Goal: Task Accomplishment & Management: Manage account settings

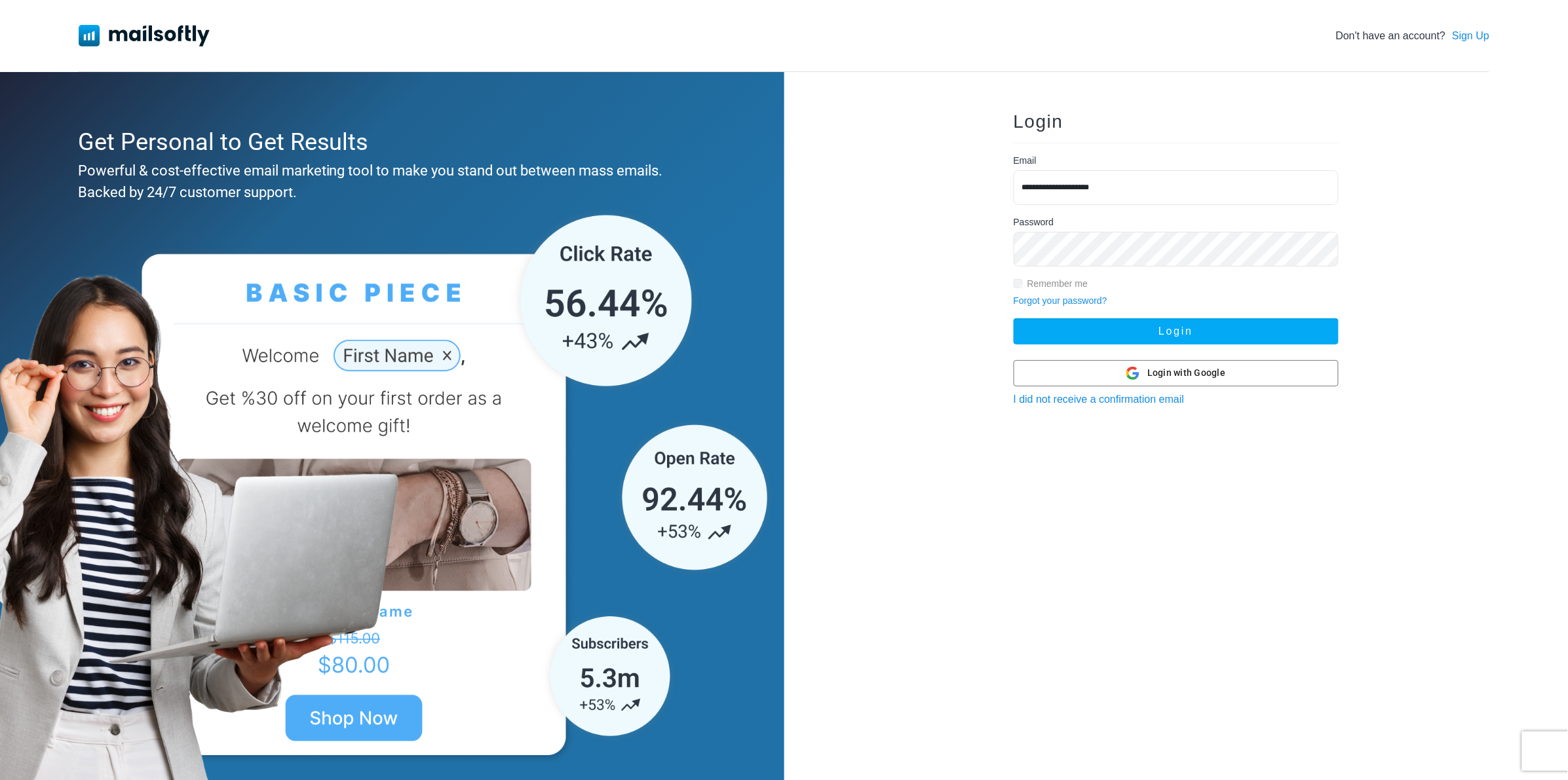
click at [1014, 318] on button "Login" at bounding box center [1176, 331] width 325 height 27
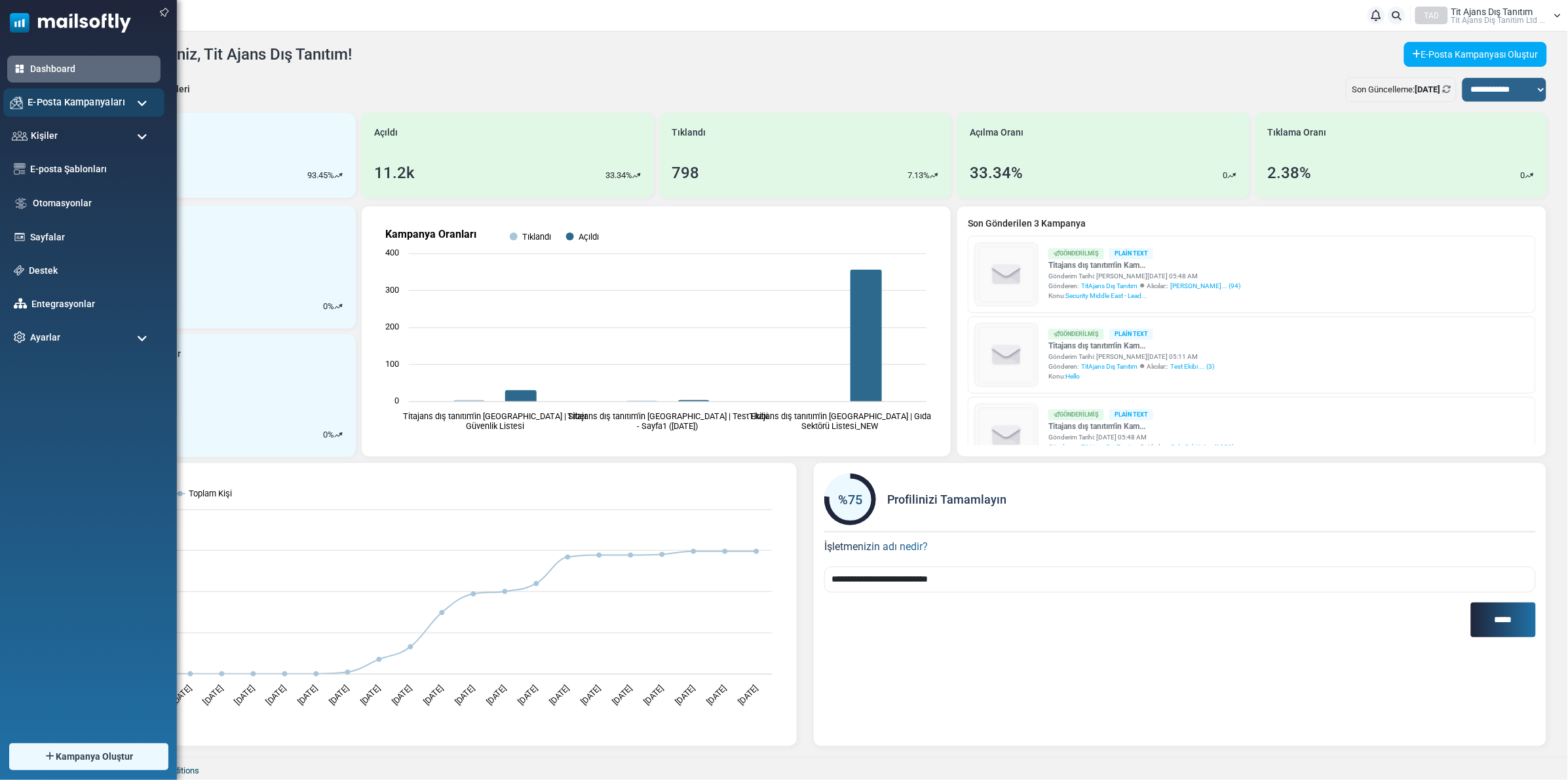
click at [82, 97] on span "E-Posta Kampanyaları" at bounding box center [76, 102] width 97 height 15
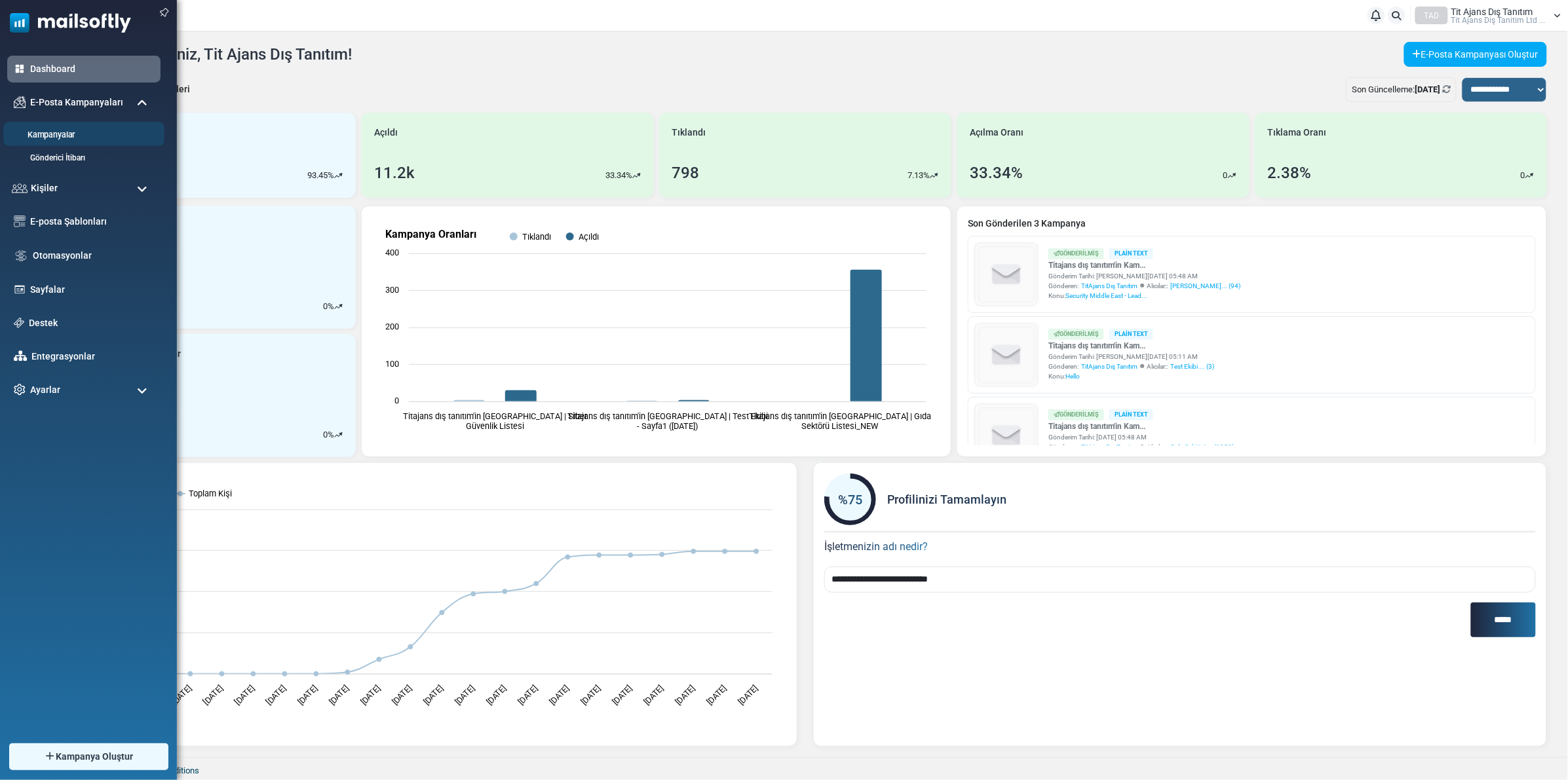
click at [68, 133] on link "Kampanyalar" at bounding box center [82, 135] width 157 height 13
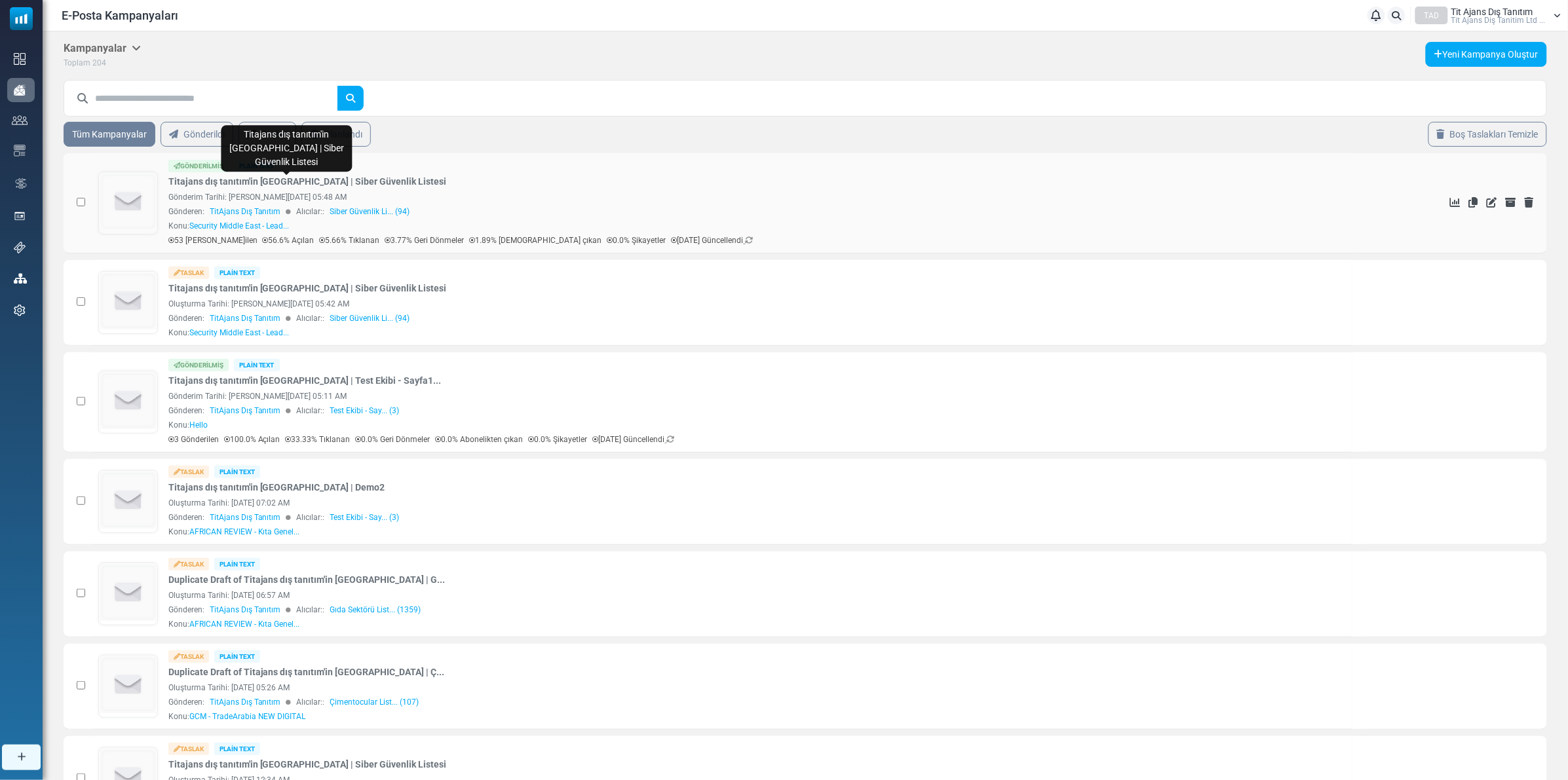
click at [253, 184] on link "Titajans dış tanıtım'in Kampanyası | Siber Güvenlik Listesi" at bounding box center [308, 182] width 278 height 14
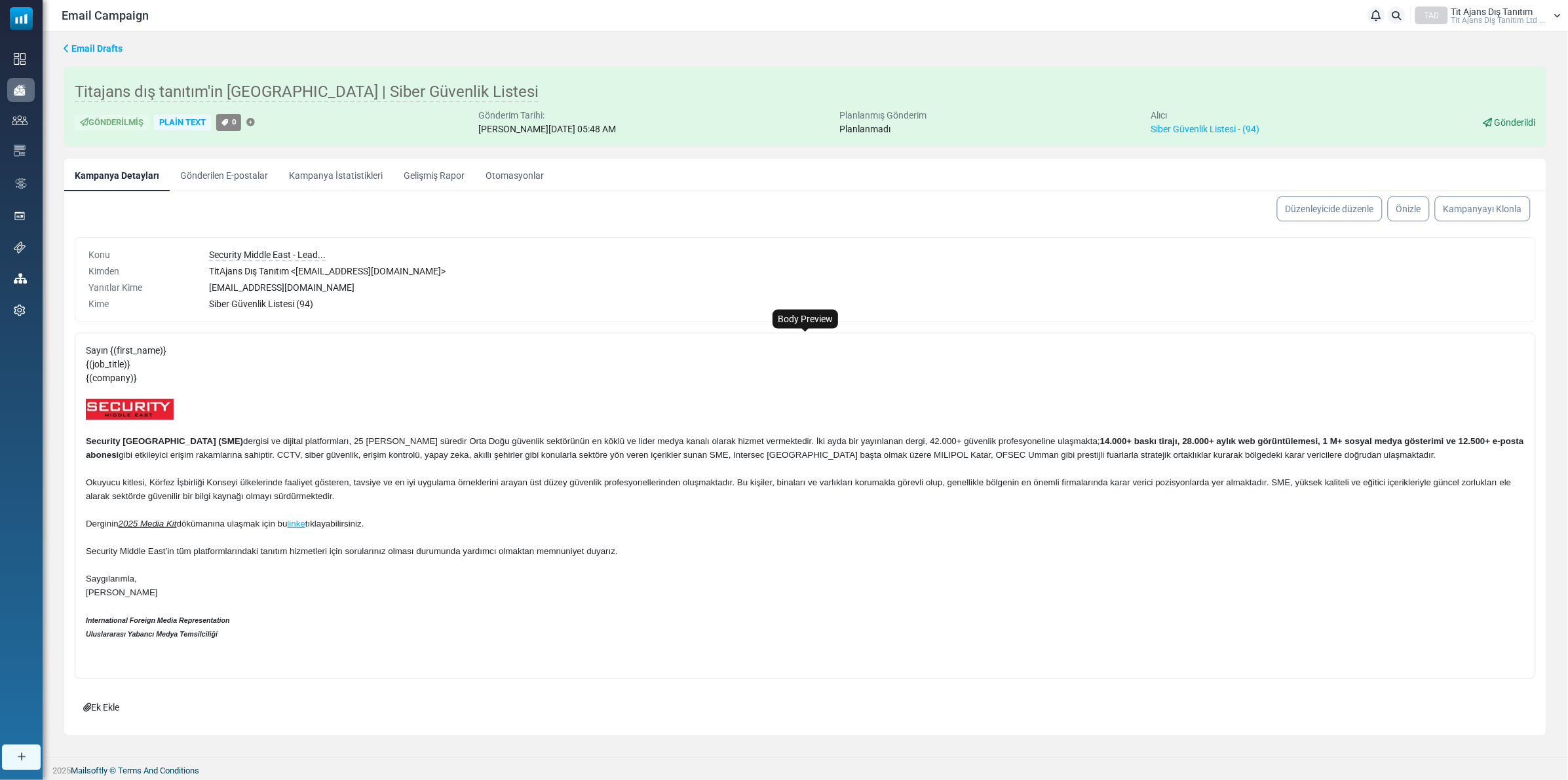
click at [1111, 629] on p "Uluslararası Yabancı Medya Temsilciliği" at bounding box center [805, 634] width 1439 height 14
click at [538, 624] on p "International Foreign Media Representation" at bounding box center [805, 620] width 1439 height 14
